Goal: Navigation & Orientation: Find specific page/section

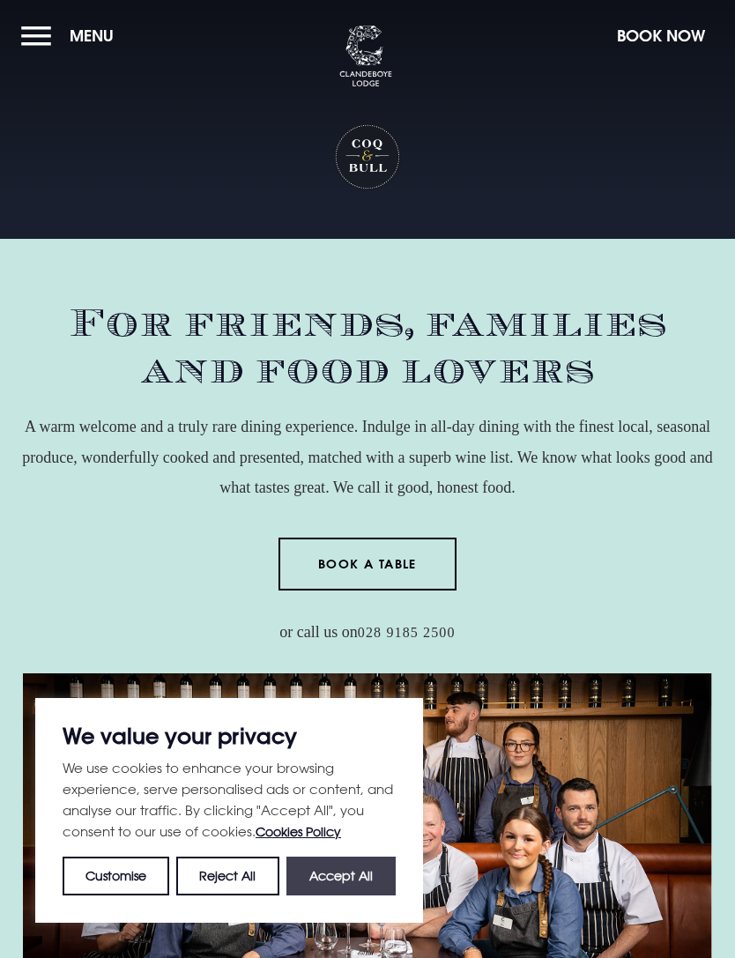
click at [360, 892] on button "Accept All" at bounding box center [340, 875] width 109 height 39
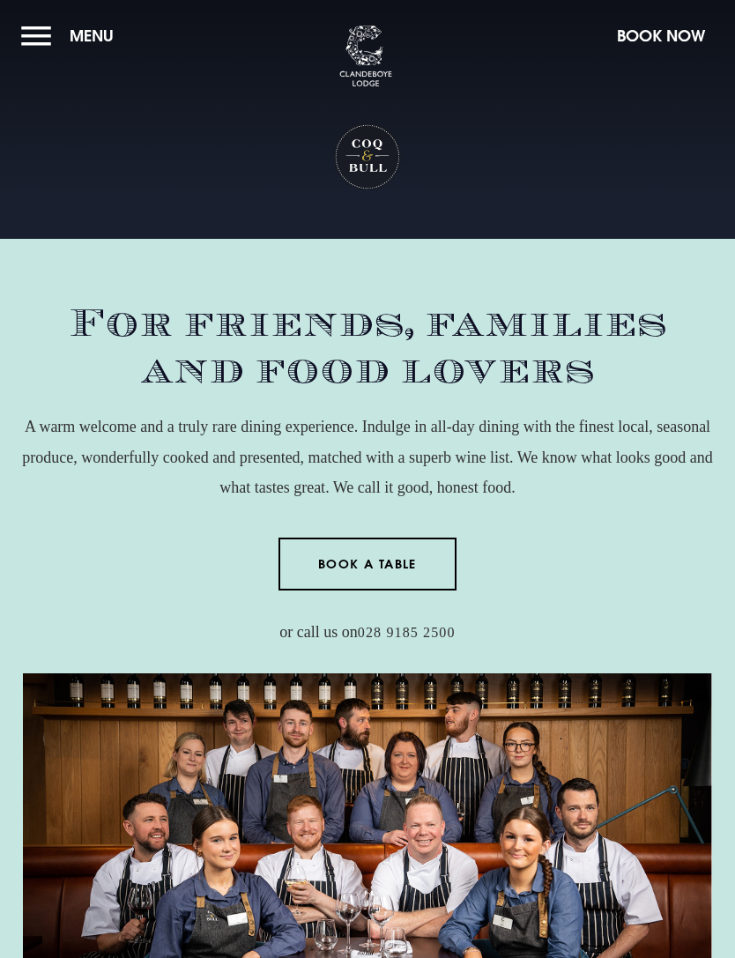
checkbox input "true"
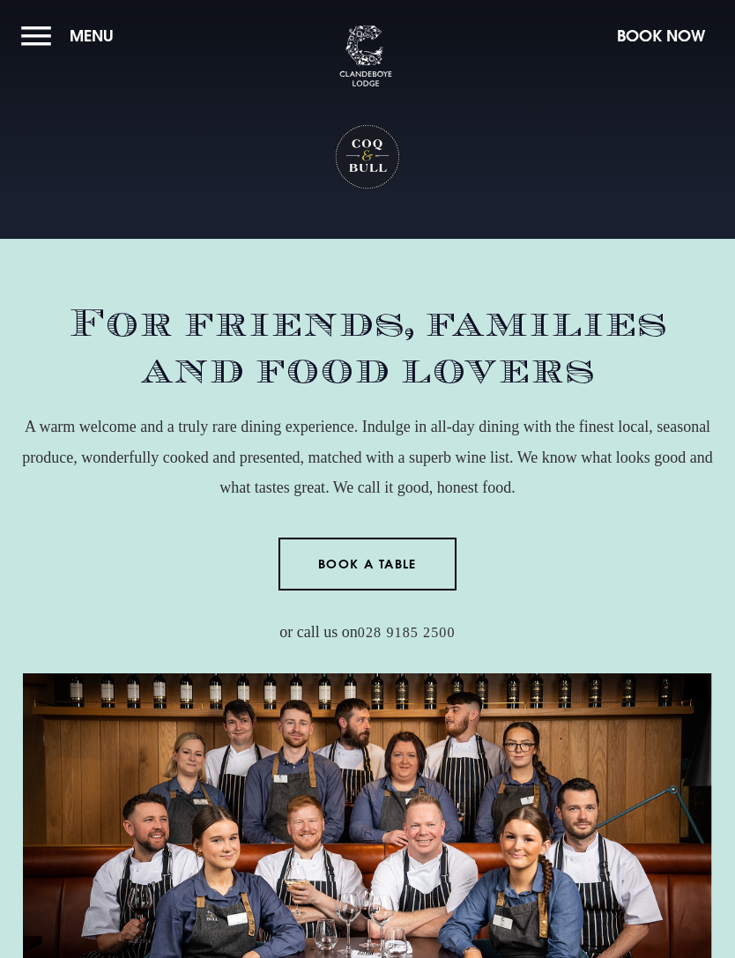
click at [98, 35] on span "Menu" at bounding box center [92, 36] width 44 height 20
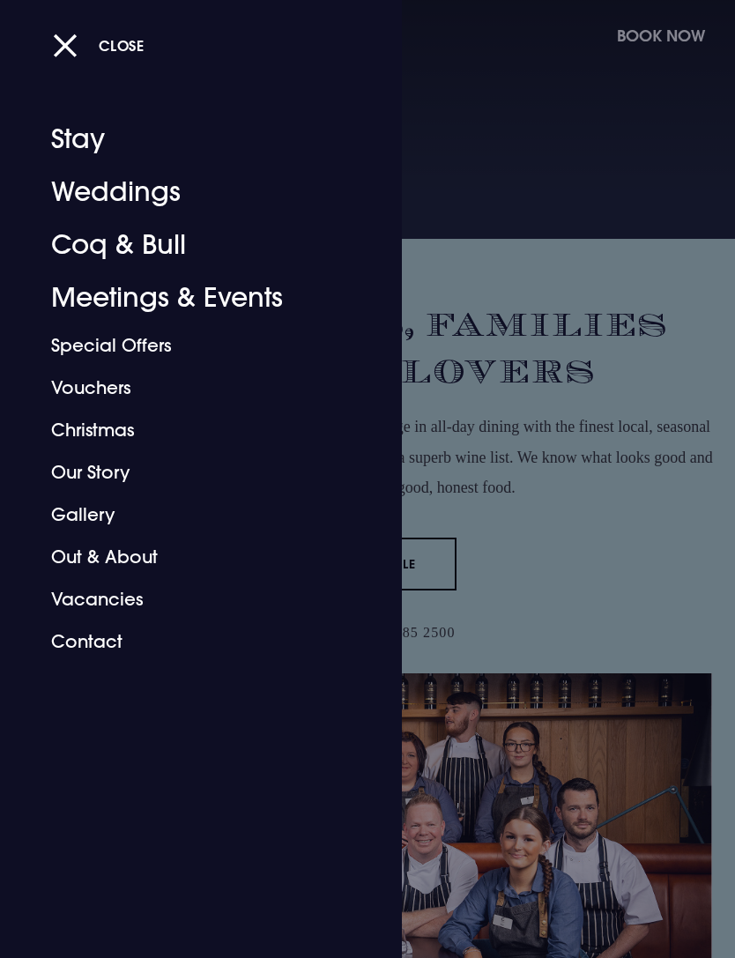
click at [647, 411] on div at bounding box center [367, 479] width 735 height 958
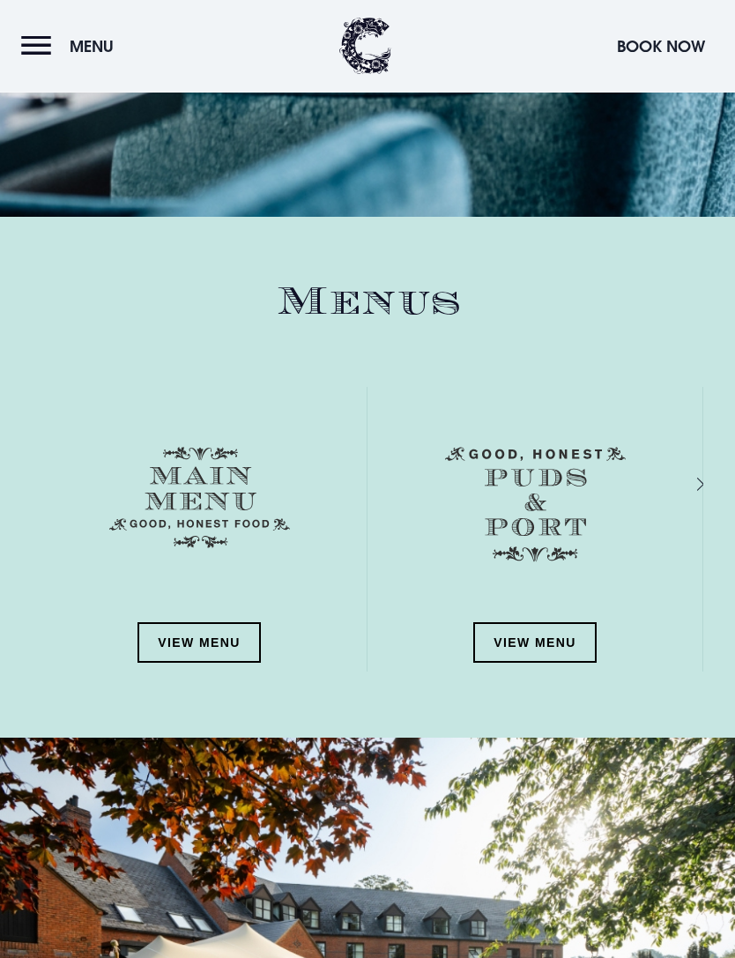
scroll to position [2494, 0]
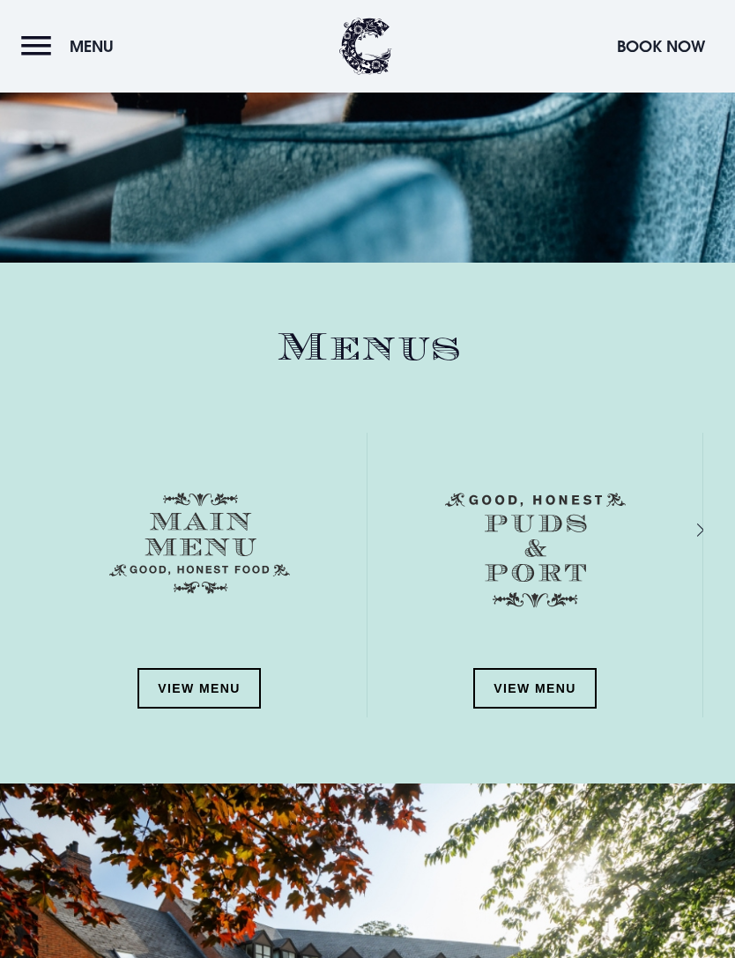
click at [690, 521] on div "Next slide" at bounding box center [681, 530] width 17 height 26
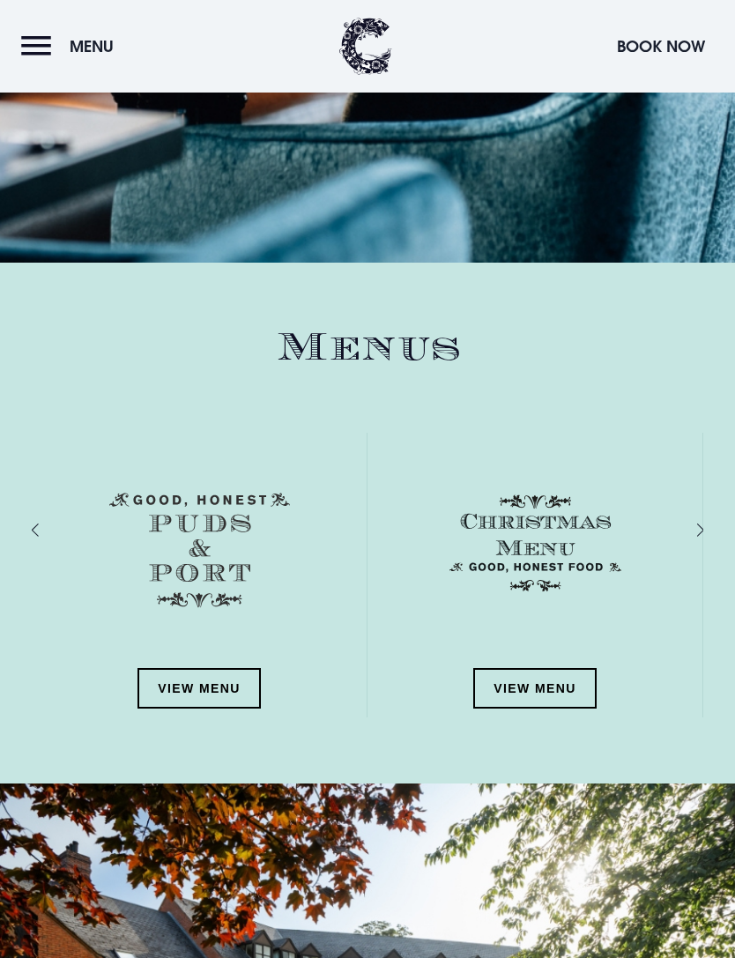
click at [690, 518] on div "Next slide" at bounding box center [681, 530] width 17 height 26
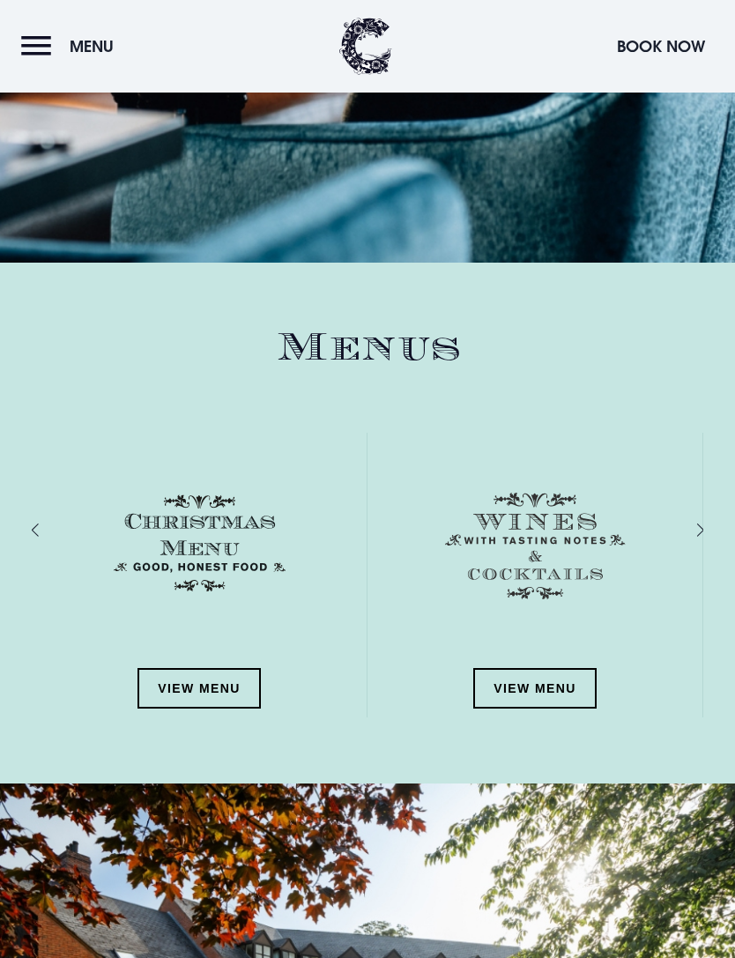
click at [690, 524] on div "Next slide" at bounding box center [681, 530] width 17 height 26
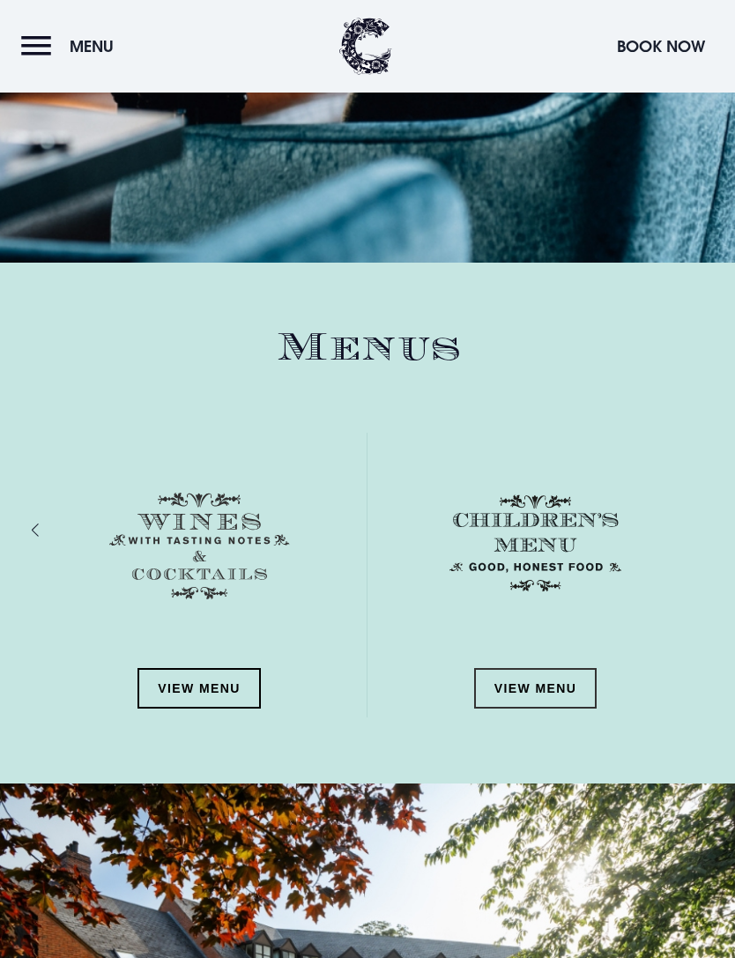
click at [585, 678] on link "View Menu" at bounding box center [535, 688] width 123 height 41
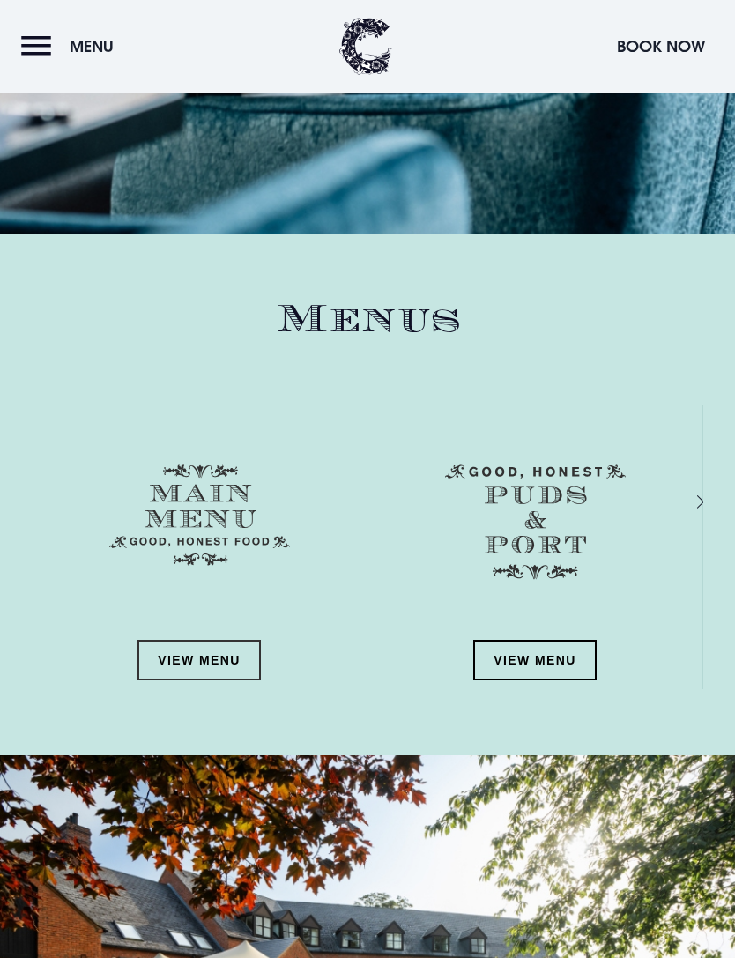
click at [193, 648] on link "View Menu" at bounding box center [198, 660] width 123 height 41
